Goal: Task Accomplishment & Management: Use online tool/utility

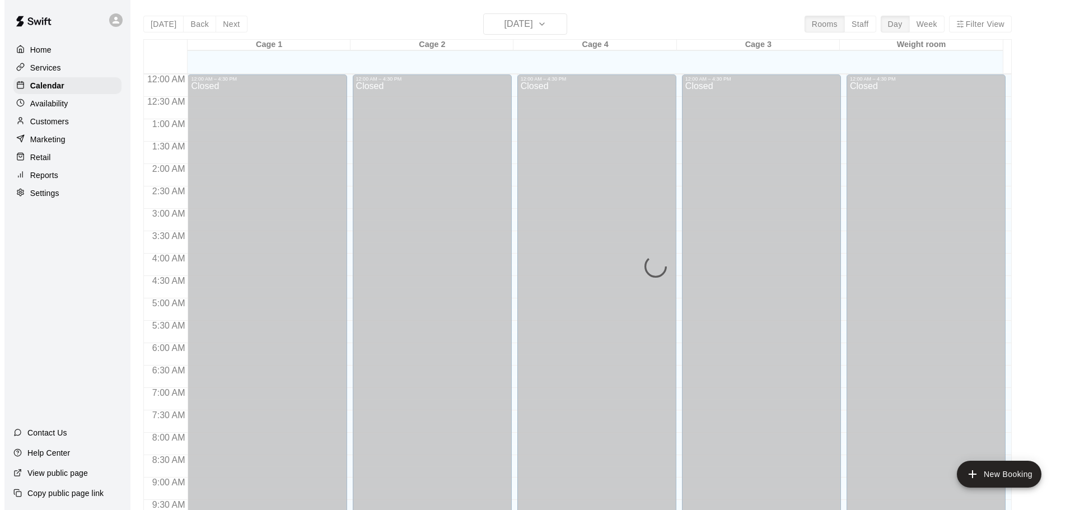
scroll to position [593, 0]
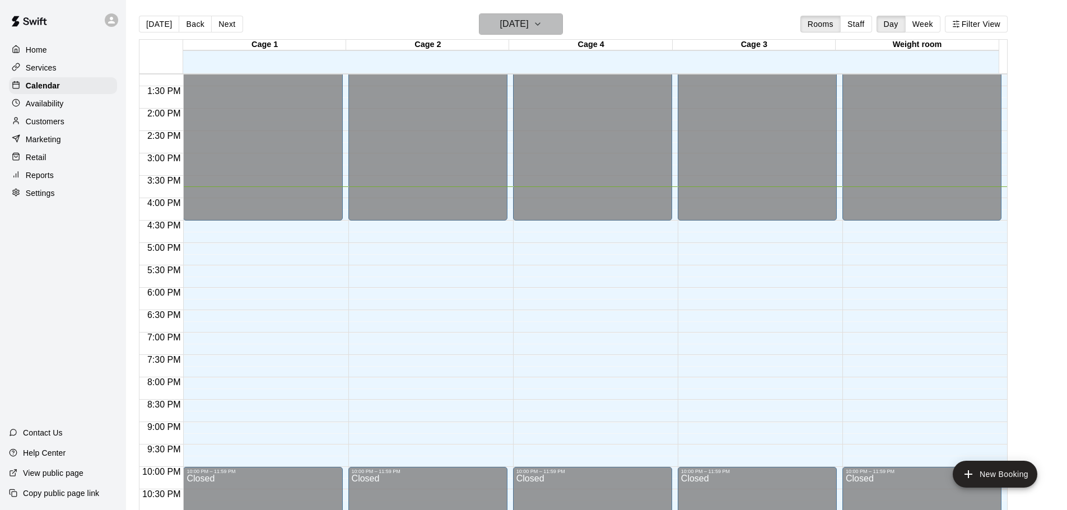
click at [503, 21] on h6 "[DATE]" at bounding box center [514, 24] width 29 height 16
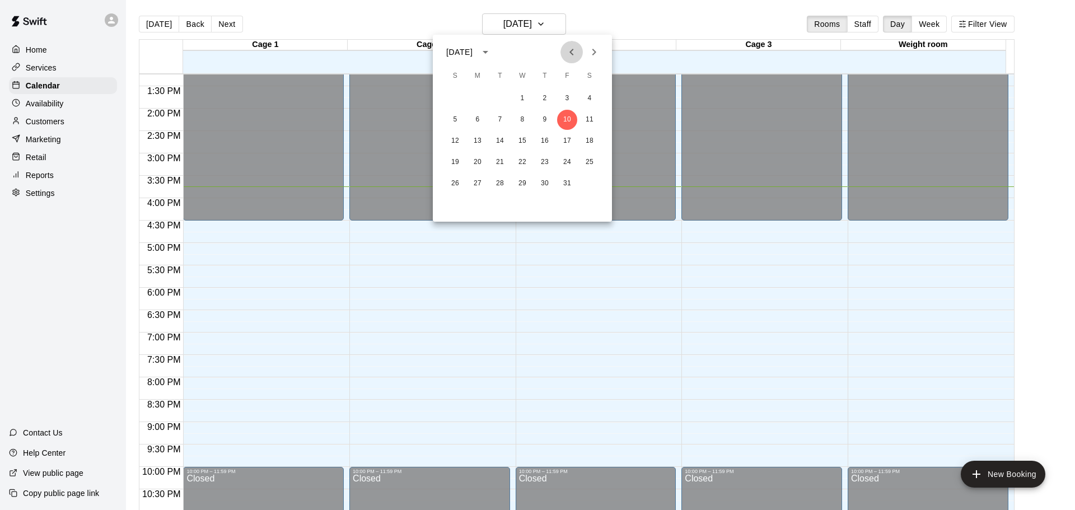
click at [568, 55] on icon "Previous month" at bounding box center [571, 51] width 13 height 13
click at [590, 58] on icon "Next month" at bounding box center [593, 51] width 13 height 13
click at [552, 19] on div at bounding box center [537, 255] width 1075 height 510
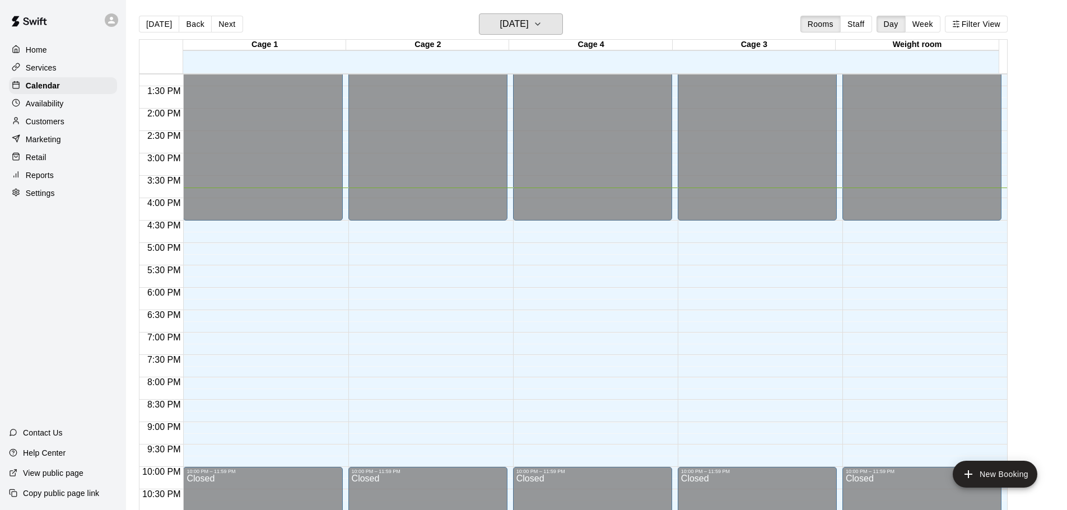
click at [542, 18] on icon "button" at bounding box center [537, 23] width 9 height 13
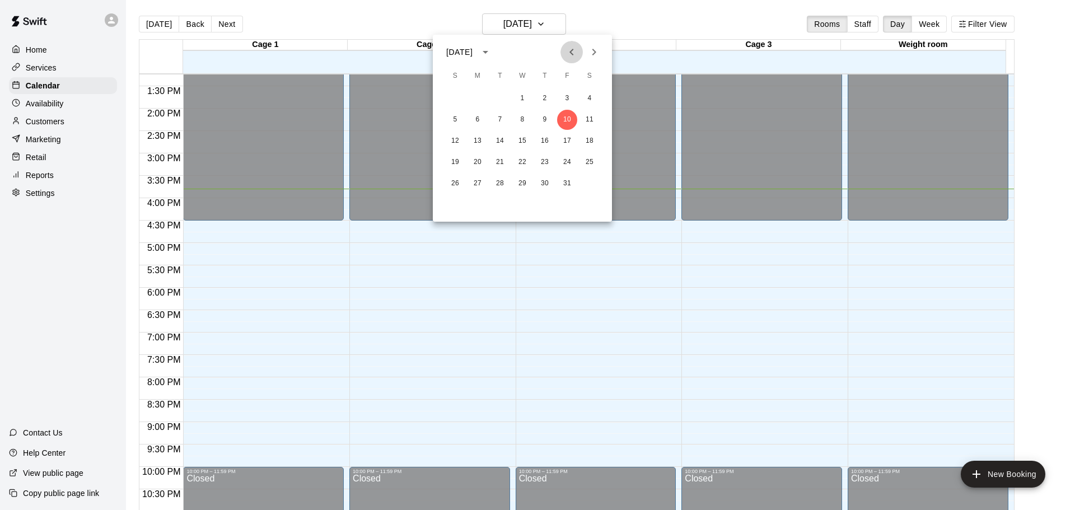
click at [571, 47] on icon "Previous month" at bounding box center [571, 51] width 13 height 13
click at [551, 26] on div at bounding box center [537, 255] width 1075 height 510
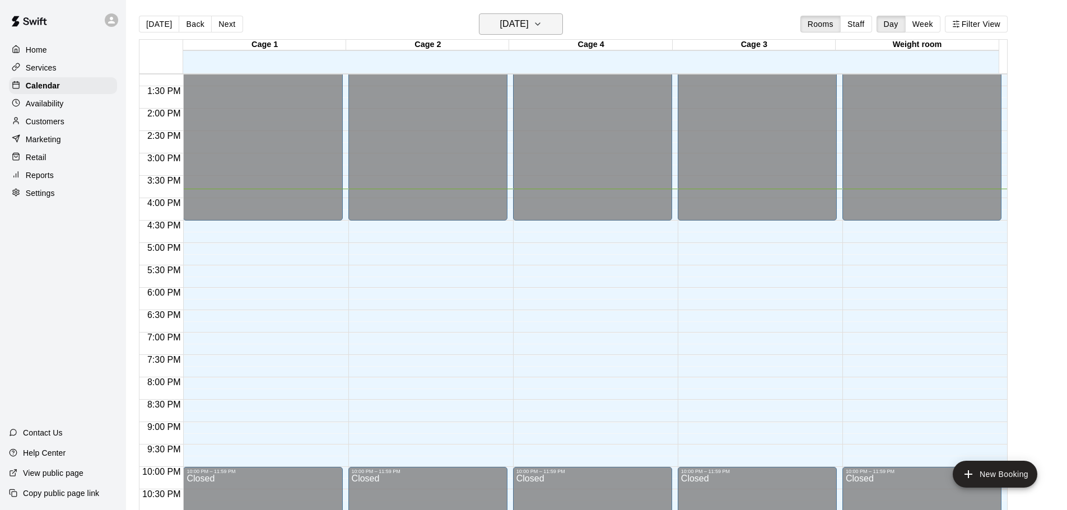
click at [542, 26] on icon "button" at bounding box center [537, 23] width 9 height 13
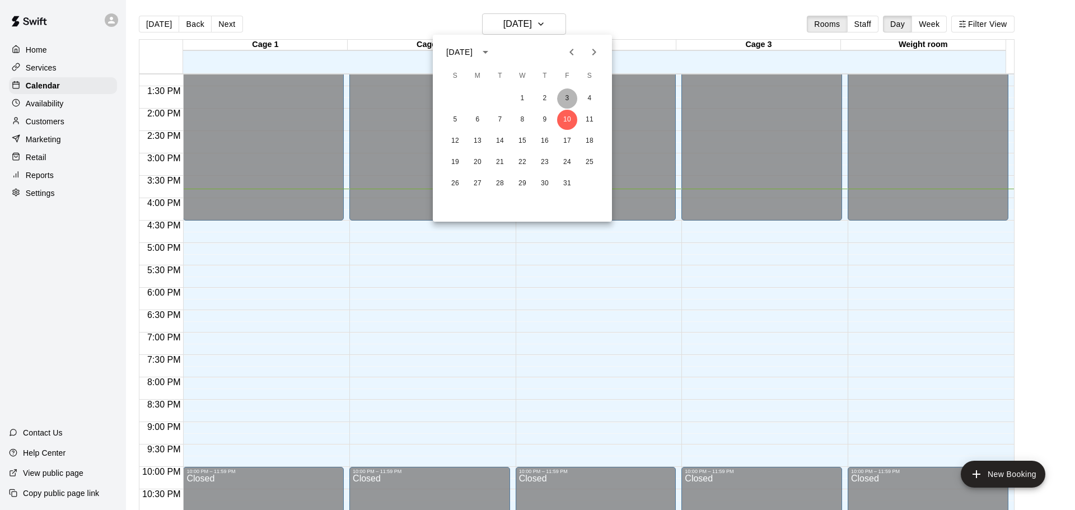
click at [564, 103] on button "3" at bounding box center [567, 98] width 20 height 20
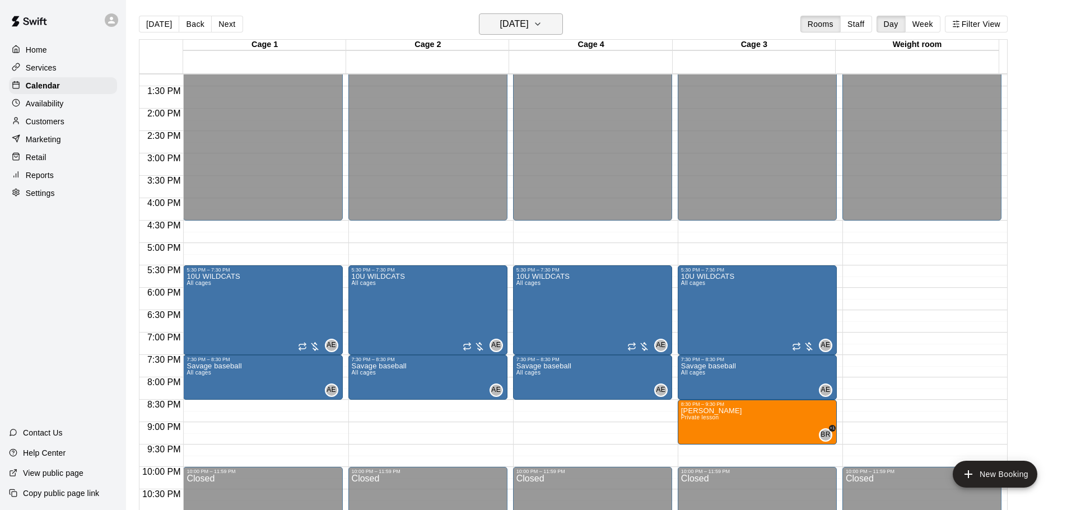
click at [542, 29] on icon "button" at bounding box center [537, 23] width 9 height 13
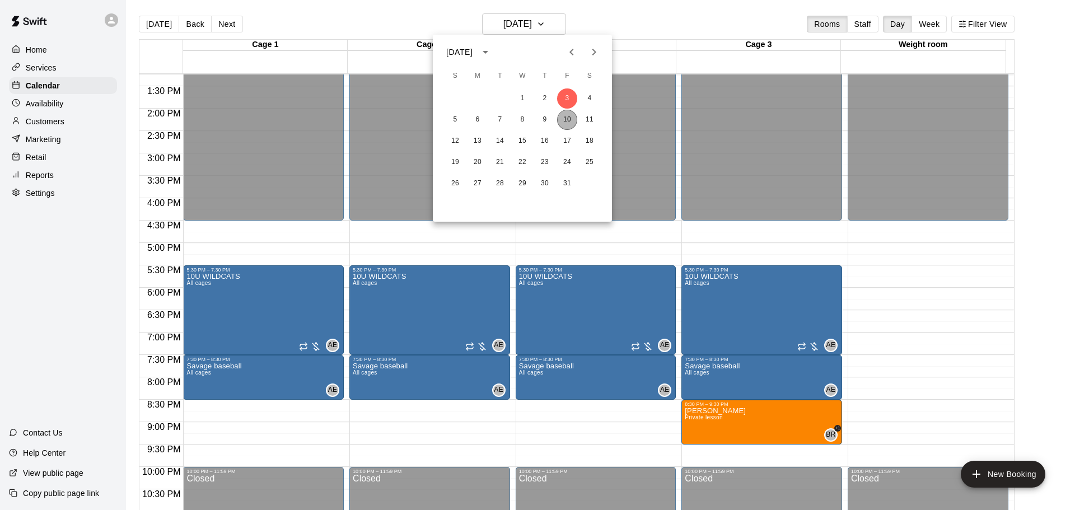
click at [569, 118] on button "10" at bounding box center [567, 120] width 20 height 20
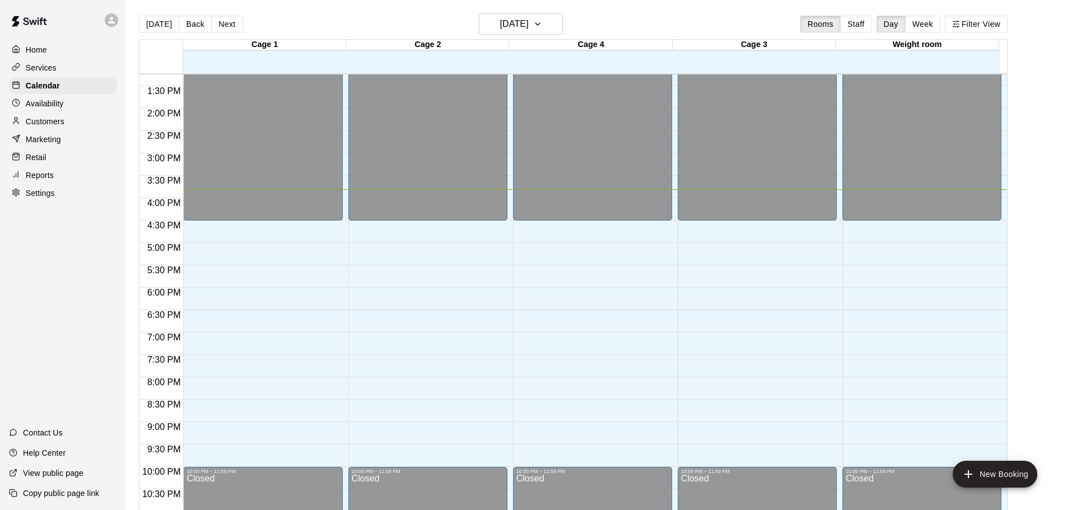
click at [613, 20] on div "Today Back Next Friday Oct 10 Rooms Staff Day Week Filter View" at bounding box center [573, 26] width 869 height 26
click at [529, 20] on h6 "Friday Oct 10" at bounding box center [514, 24] width 29 height 16
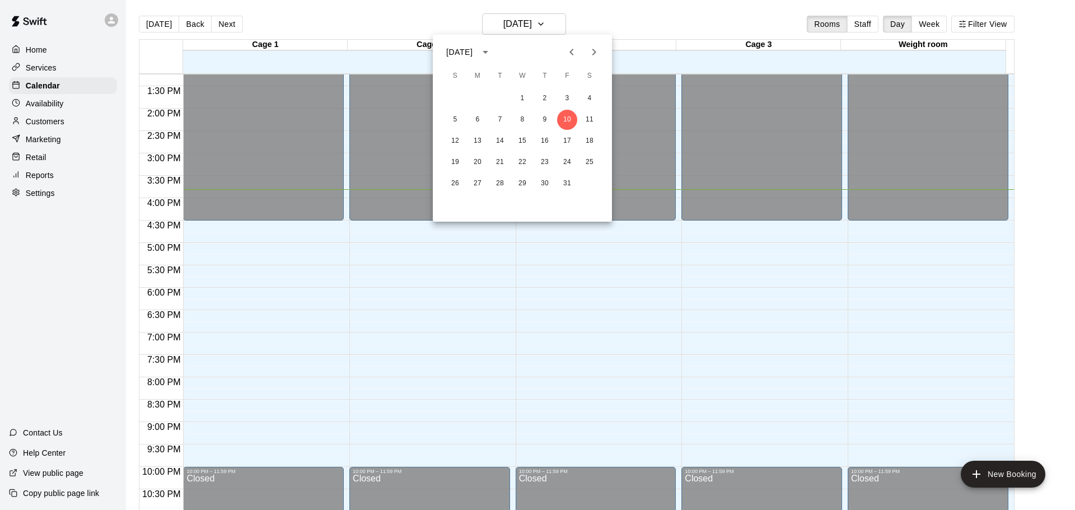
click at [571, 54] on icon "Previous month" at bounding box center [571, 51] width 13 height 13
click at [565, 50] on icon "Previous month" at bounding box center [571, 51] width 13 height 13
click at [574, 53] on icon "Previous month" at bounding box center [571, 51] width 13 height 13
click at [576, 52] on icon "Previous month" at bounding box center [571, 51] width 13 height 13
click at [600, 54] on icon "Next month" at bounding box center [593, 51] width 13 height 13
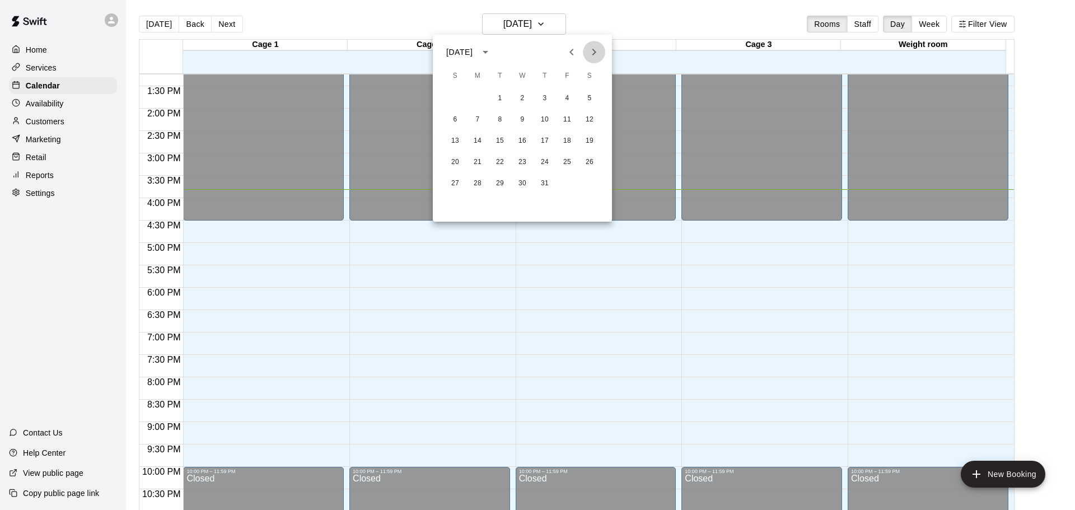
click at [590, 49] on icon "Next month" at bounding box center [593, 51] width 13 height 13
click at [586, 53] on button "Next month" at bounding box center [594, 52] width 22 height 22
click at [574, 55] on icon "Previous month" at bounding box center [571, 51] width 13 height 13
click at [591, 51] on icon "Next month" at bounding box center [593, 51] width 13 height 13
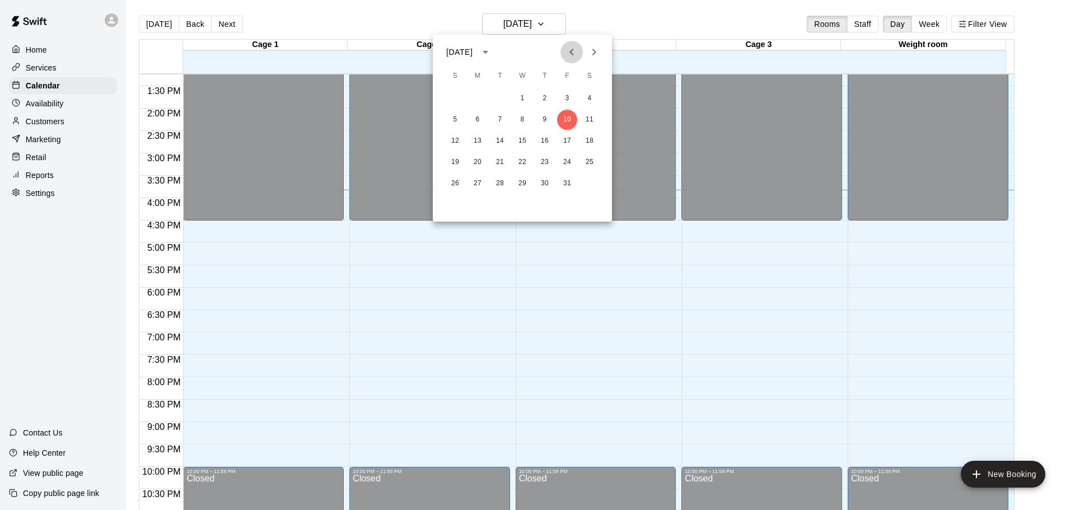
click at [577, 50] on icon "Previous month" at bounding box center [571, 51] width 13 height 13
click at [598, 53] on icon "Next month" at bounding box center [593, 51] width 13 height 13
